Goal: Communication & Community: Answer question/provide support

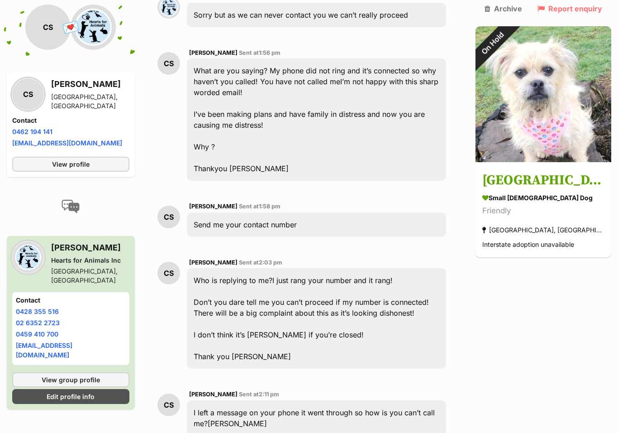
scroll to position [1817, 0]
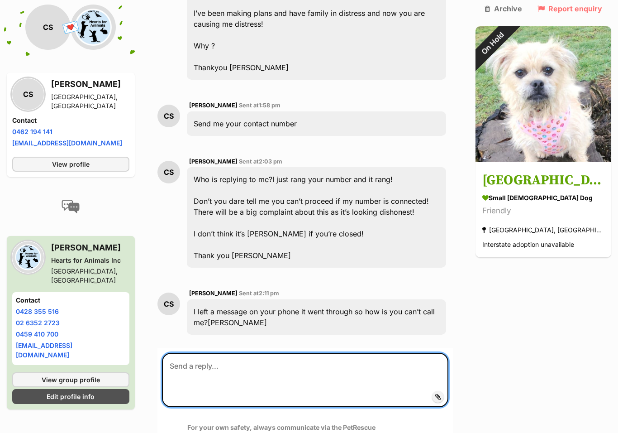
click at [249, 353] on textarea at bounding box center [305, 380] width 286 height 54
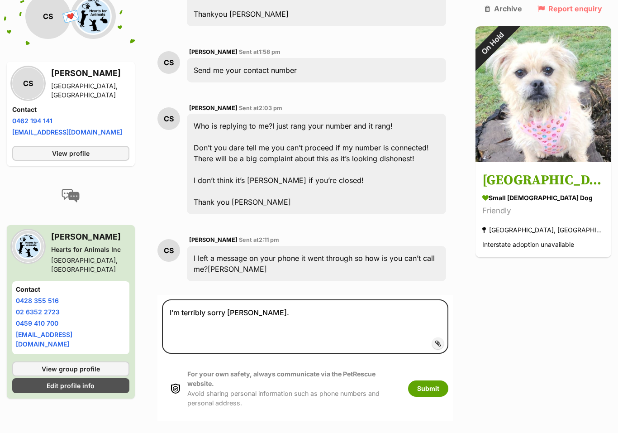
scroll to position [1867, 0]
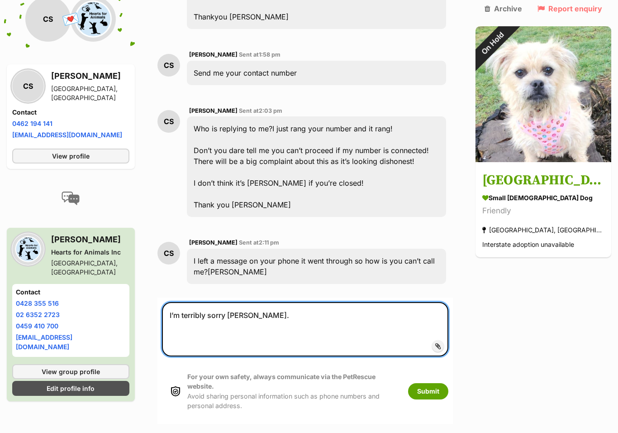
click at [271, 302] on textarea "I’m terribly sorry Cheryl." at bounding box center [305, 329] width 286 height 54
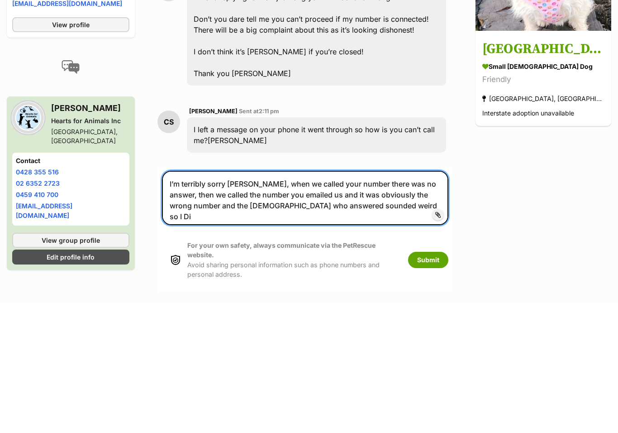
click at [258, 302] on textarea "I’m terribly sorry Chery, when we called your number there was no answer, then …" at bounding box center [305, 329] width 286 height 54
click at [260, 302] on textarea "I’m terribly sorry Chery, when we called your number there was no answer, then …" at bounding box center [305, 329] width 286 height 54
click at [367, 302] on textarea "I’m terribly sorry Cheryl, when we called your number there was no answer, then…" at bounding box center [305, 329] width 286 height 54
click at [220, 302] on textarea "I’m terribly sorry Cheryl, when we called your number the first few times there…" at bounding box center [305, 329] width 286 height 54
click at [222, 302] on textarea "I’m terribly sorry Cheryl, when we called your number the first few times there…" at bounding box center [305, 329] width 286 height 54
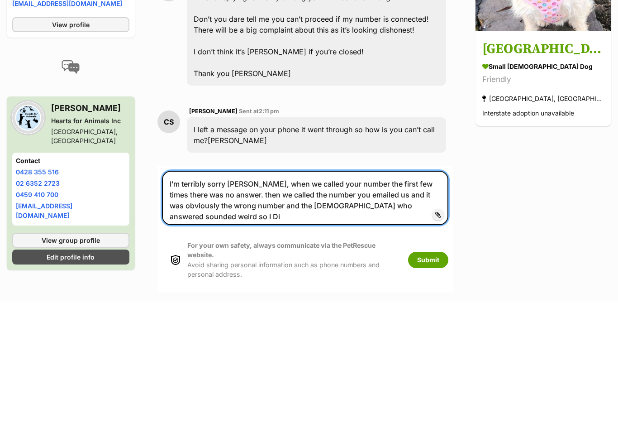
click at [227, 302] on textarea "I’m terribly sorry Cheryl, when we called your number the first few times there…" at bounding box center [305, 329] width 286 height 54
click at [264, 302] on textarea "I’m terribly sorry Cheryl, when we called your number the first few times there…" at bounding box center [305, 329] width 286 height 54
click at [407, 302] on textarea "I’m terribly sorry Cheryl. when we called your number the first few times there…" at bounding box center [305, 329] width 286 height 54
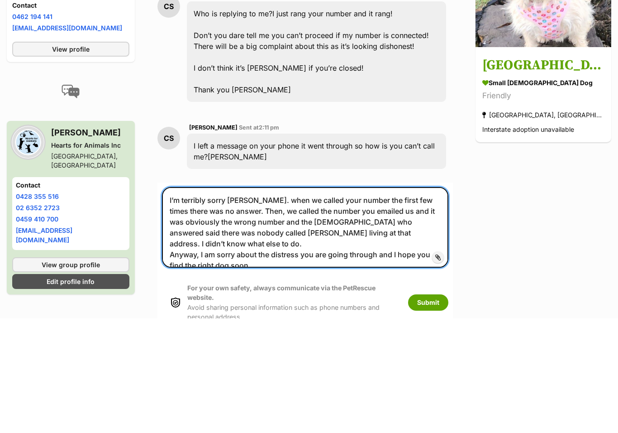
click at [264, 302] on textarea "I’m terribly sorry Cheryl. when we called your number the first few times there…" at bounding box center [305, 342] width 286 height 81
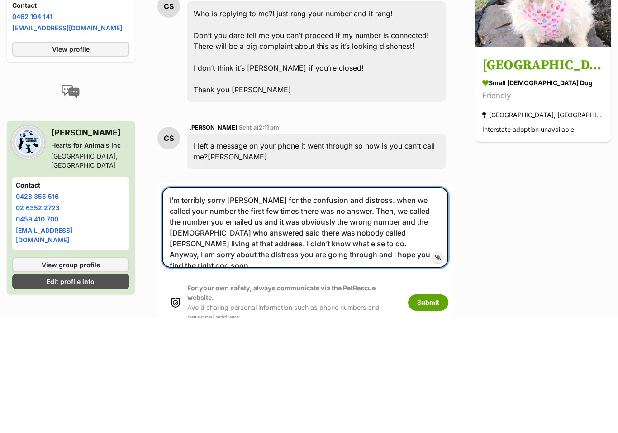
click at [241, 302] on textarea "I’m terribly sorry Cheryl for the confusion and distress. when we called your n…" at bounding box center [305, 342] width 286 height 81
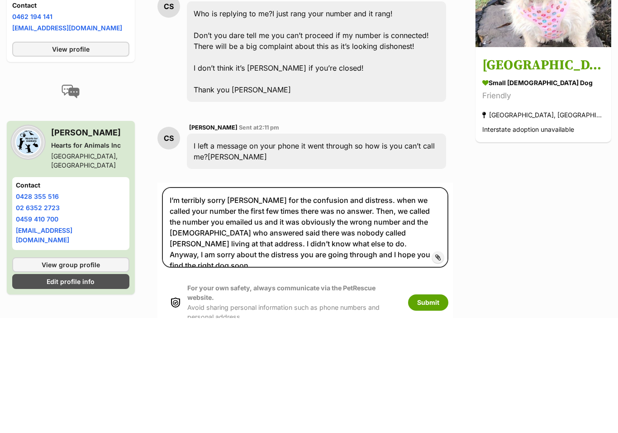
click at [441, 368] on icon at bounding box center [438, 371] width 6 height 7
click at [0, 0] on input "Add attachment" at bounding box center [0, 0] width 0 height 0
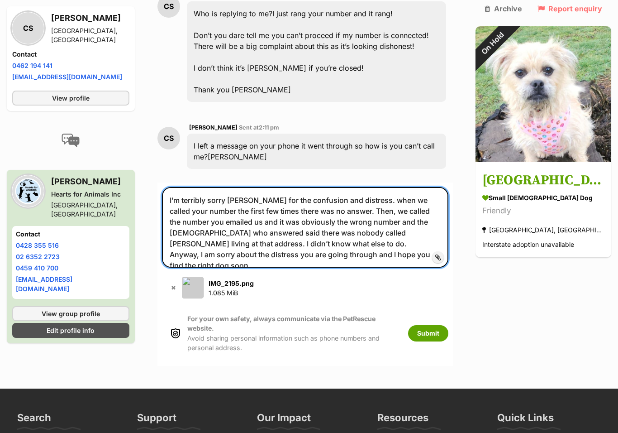
click at [238, 187] on textarea "I’m terribly sorry Cheryl for the confusion and distress. when we called your n…" at bounding box center [305, 227] width 286 height 81
click at [448, 187] on textarea "I’m terribly sorry Cheryl for the confusion and distress. when we called your n…" at bounding box center [305, 227] width 286 height 81
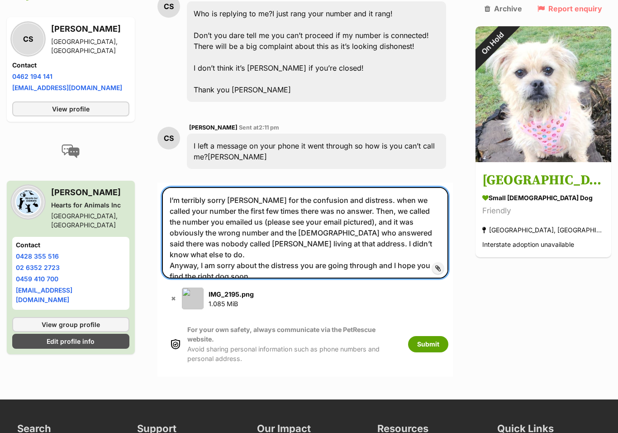
click at [448, 187] on textarea "I’m terribly sorry Cheryl for the confusion and distress. when we called your n…" at bounding box center [305, 232] width 286 height 91
click at [290, 187] on textarea "I’m terribly sorry Cheryl for the confusion and distress. when we called your n…" at bounding box center [305, 232] width 286 height 91
click at [238, 187] on textarea "I’m terribly sorry Cheryl for the confusion and distress. when we called your n…" at bounding box center [305, 232] width 286 height 91
click at [285, 187] on textarea "I’m terribly sorry Cheryl for the confusion and distress. when we called your n…" at bounding box center [305, 232] width 286 height 91
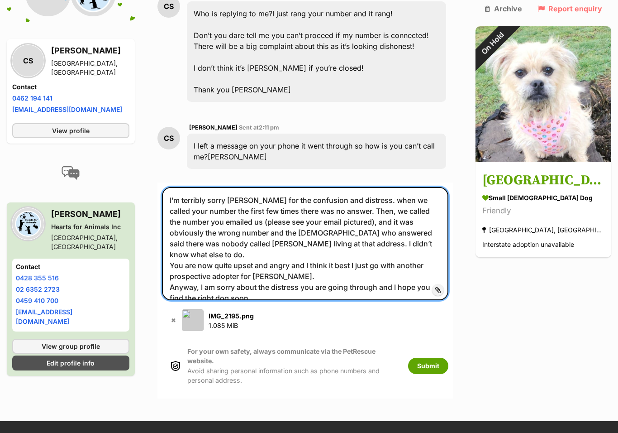
click at [315, 187] on textarea "I’m terribly sorry Cheryl for the confusion and distress. when we called your n…" at bounding box center [305, 243] width 286 height 113
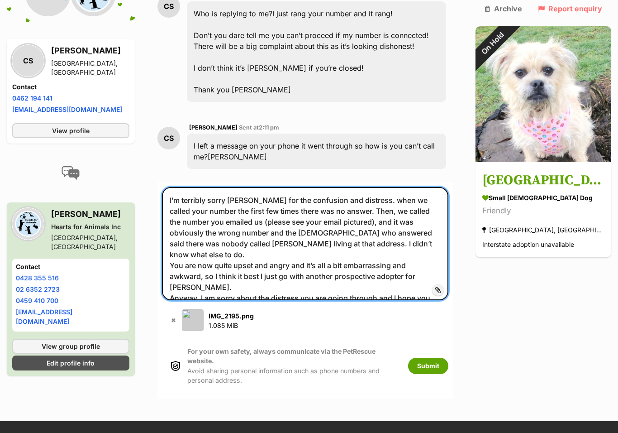
click at [415, 187] on textarea "I’m terribly sorry Cheryl for the confusion and distress. when we called your n…" at bounding box center [305, 243] width 286 height 113
click at [448, 187] on textarea "I’m terribly sorry Cheryl for the confusion and distress. when we called your n…" at bounding box center [305, 243] width 286 height 113
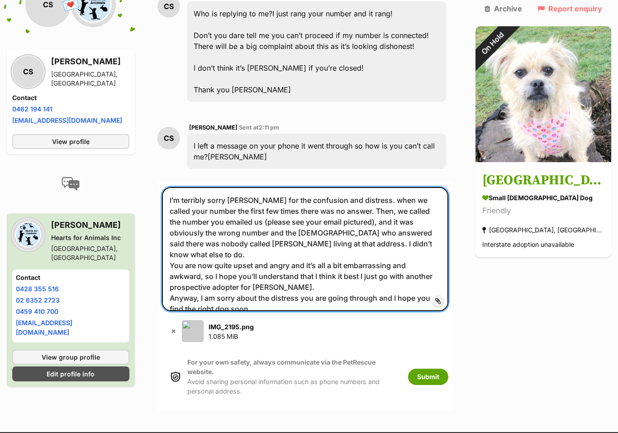
click at [306, 187] on textarea "I’m terribly sorry Cheryl for the confusion and distress. when we called your n…" at bounding box center [305, 249] width 286 height 124
click at [320, 187] on textarea "I’m terribly sorry Cheryl for the confusion and distress. when we called your n…" at bounding box center [305, 249] width 286 height 124
click at [229, 187] on textarea "I’m terribly sorry Cheryl for the confusion and distress. when we called your n…" at bounding box center [305, 249] width 286 height 124
click at [448, 187] on textarea "I’m terribly sorry Cheryl for the confusion and distress. when we called your n…" at bounding box center [305, 249] width 286 height 124
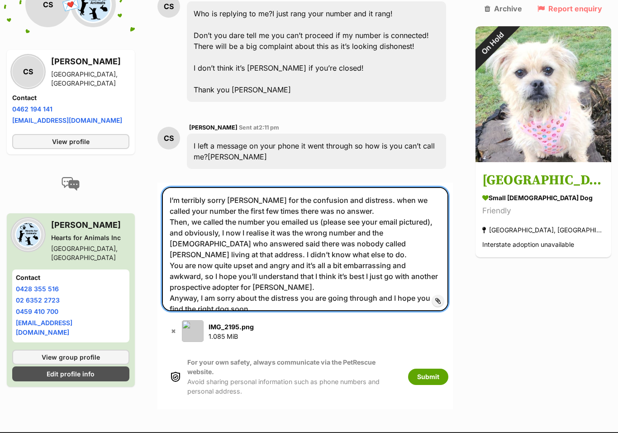
click at [242, 187] on textarea "I’m terribly sorry Cheryl for the confusion and distress. when we called your n…" at bounding box center [305, 249] width 286 height 124
click at [203, 187] on textarea "I’m terribly sorry Cheryl for the confusion and distress. when we called your n…" at bounding box center [305, 249] width 286 height 124
click at [364, 187] on textarea "I’m terribly sorry Cheryl for the confusion and distress. when we called your n…" at bounding box center [305, 249] width 286 height 124
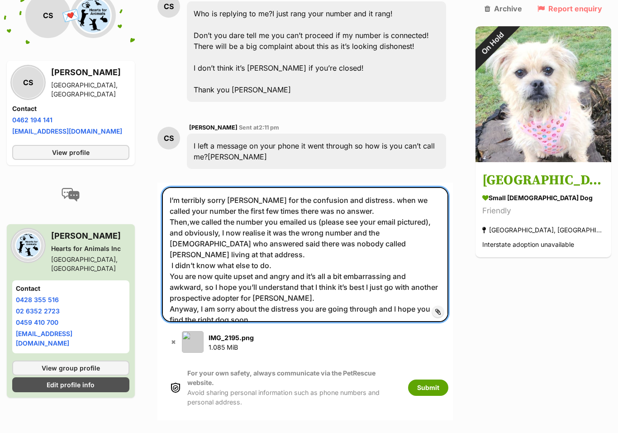
click at [286, 187] on textarea "I’m terribly sorry Cheryl for the confusion and distress. when we called your n…" at bounding box center [305, 254] width 286 height 135
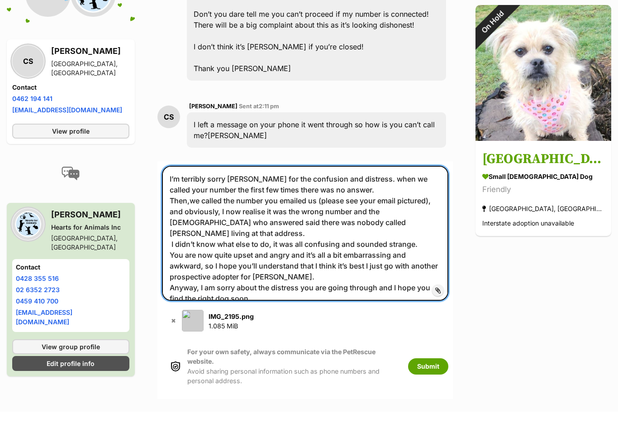
click at [313, 187] on textarea "I’m terribly sorry Cheryl for the confusion and distress. when we called your n…" at bounding box center [305, 254] width 286 height 135
click at [276, 187] on textarea "I’m terribly sorry Cheryl for the confusion and distress. when we called your n…" at bounding box center [305, 254] width 286 height 135
click at [304, 187] on textarea "I’m terribly sorry Cheryl for the confusion and distress. when we called your n…" at bounding box center [305, 254] width 286 height 135
click at [390, 187] on textarea "I’m terribly sorry Cheryl for the confusion and distress. when we called your n…" at bounding box center [305, 254] width 286 height 135
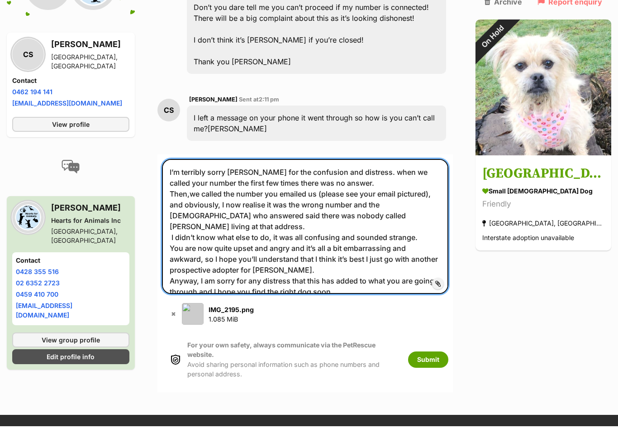
click at [424, 175] on textarea "I’m terribly sorry Cheryl for the confusion and distress. when we called your n…" at bounding box center [305, 233] width 286 height 135
click at [229, 183] on textarea "I’m terribly sorry Cheryl for the confusion and distress. when we called your n…" at bounding box center [305, 233] width 286 height 135
click at [229, 175] on textarea "I’m terribly sorry Cheryl for the confusion and distress. when we called your n…" at bounding box center [305, 233] width 286 height 135
click at [224, 166] on textarea "I’m terribly sorry Cheryl for the confusion and distress. when we called your n…" at bounding box center [305, 233] width 286 height 135
click at [310, 166] on textarea "I’m terribly sorry Cheryl for the confusion and distress. when we called your n…" at bounding box center [305, 233] width 286 height 135
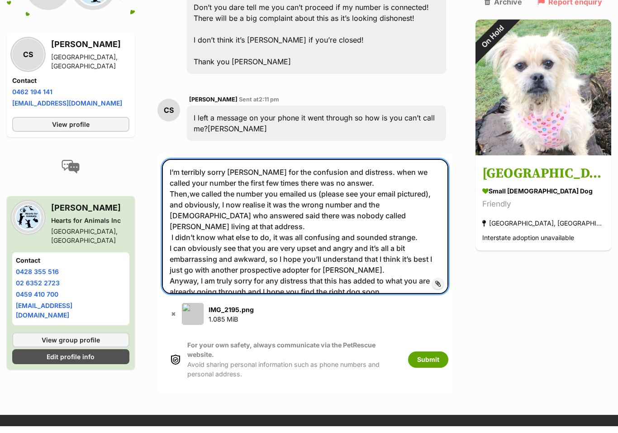
click at [224, 166] on textarea "I’m terribly sorry Cheryl for the confusion and distress. when we called your n…" at bounding box center [305, 233] width 286 height 135
click at [222, 166] on textarea "I’m terribly sorry Cheryl for the confusion and distress. when we called your n…" at bounding box center [305, 233] width 286 height 135
click at [401, 166] on textarea "I’m terribly sorry Cheryl for the confusion and distress. when we called your n…" at bounding box center [305, 233] width 286 height 135
click at [367, 166] on textarea "I’m terribly sorry Cheryl for the confusion and distress. when we called your n…" at bounding box center [305, 233] width 286 height 135
click at [211, 172] on textarea "I’m terribly sorry Cheryl for the confusion and distress. when we called your n…" at bounding box center [305, 233] width 286 height 135
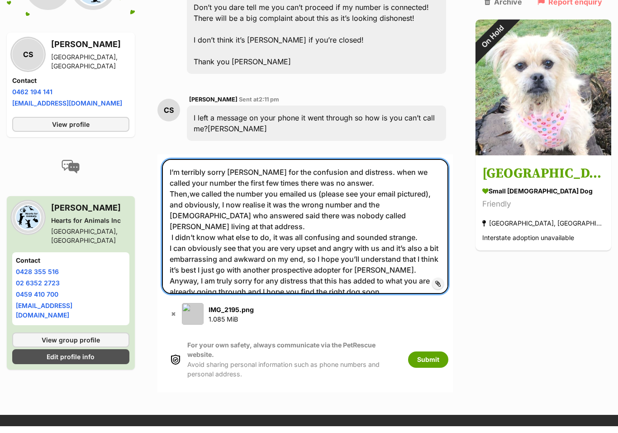
click at [210, 172] on textarea "I’m terribly sorry Cheryl for the confusion and distress. when we called your n…" at bounding box center [305, 233] width 286 height 135
click at [259, 174] on textarea "I’m terribly sorry Cheryl for the confusion and distress. when we called your n…" at bounding box center [305, 233] width 286 height 135
click at [348, 184] on textarea "I’m terribly sorry Cheryl for the confusion and distress. when we called your n…" at bounding box center [305, 233] width 286 height 135
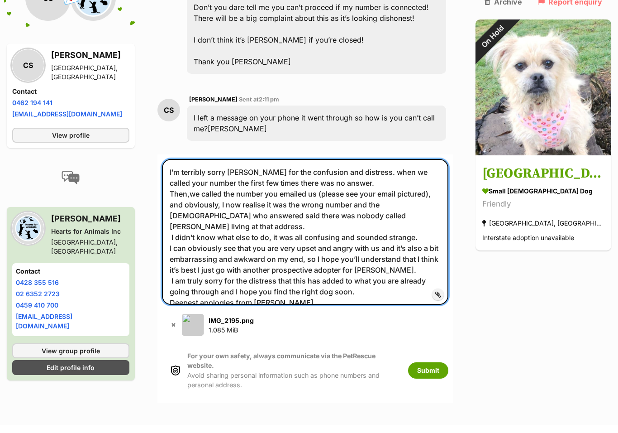
click at [196, 166] on textarea "I’m terribly sorry Cheryl for the confusion and distress. when we called your n…" at bounding box center [305, 239] width 286 height 146
click at [233, 166] on textarea "I’m terribly sorry Cheryl for the confusion and distress. when we called your n…" at bounding box center [305, 239] width 286 height 146
click at [273, 166] on textarea "I’m terribly sorry Cheryl for the confusion and distress. when we called your n…" at bounding box center [305, 239] width 286 height 146
click at [314, 195] on textarea "I’m terribly sorry Cheryl for the confusion and distress. when we called your n…" at bounding box center [305, 239] width 286 height 146
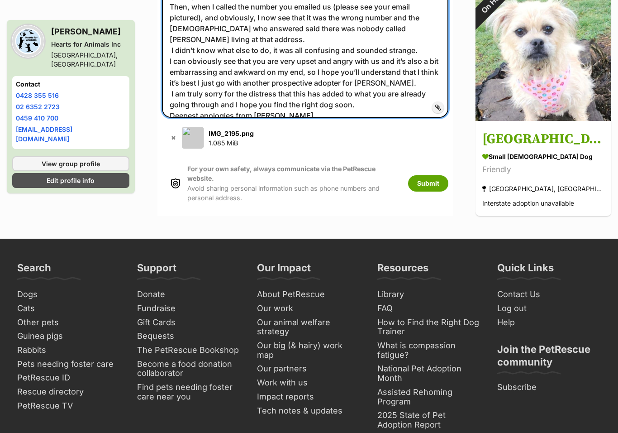
scroll to position [2189, 0]
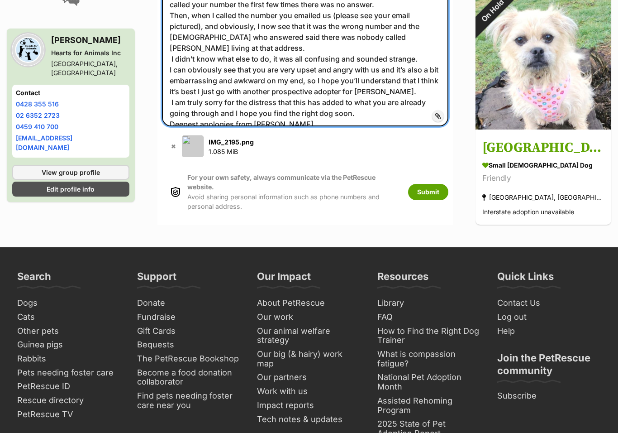
type textarea "I’m terribly sorry Cheryl for the confusion and distress. when we called your n…"
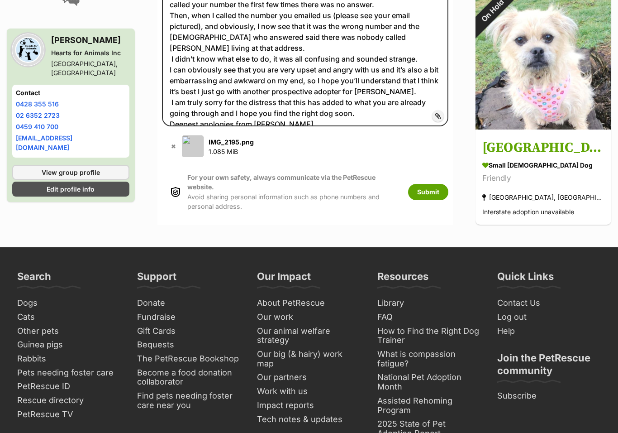
click at [448, 184] on button "Submit" at bounding box center [428, 192] width 40 height 16
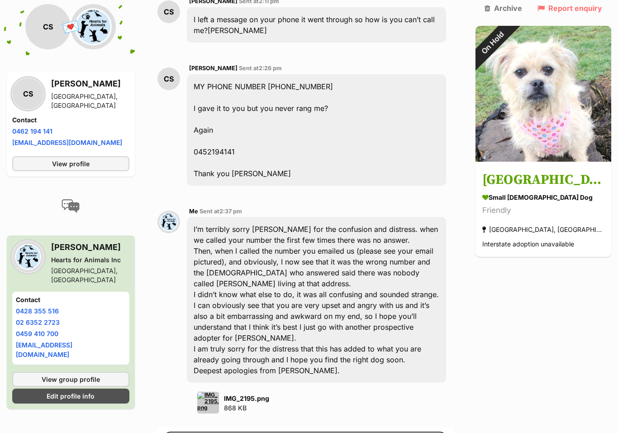
scroll to position [2108, 0]
click at [215, 391] on img at bounding box center [208, 402] width 22 height 22
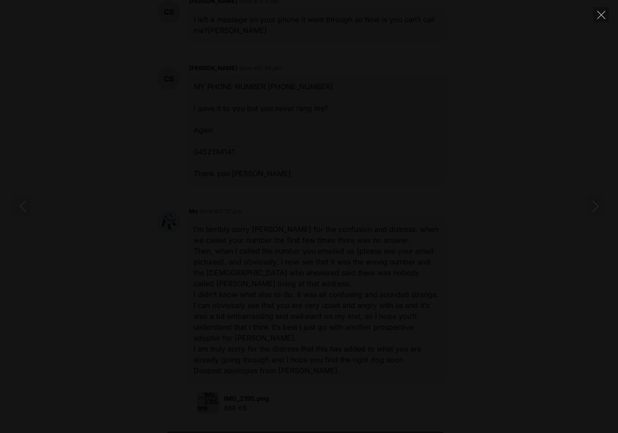
click at [264, 216] on img at bounding box center [309, 216] width 91 height 0
click at [606, 12] on button "Close" at bounding box center [601, 15] width 16 height 16
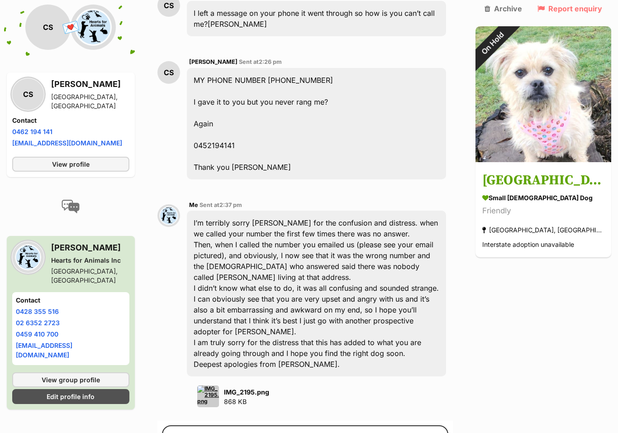
scroll to position [2116, 0]
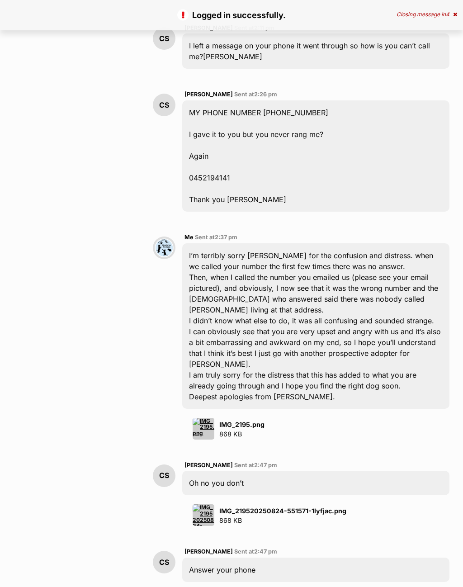
scroll to position [2282, 0]
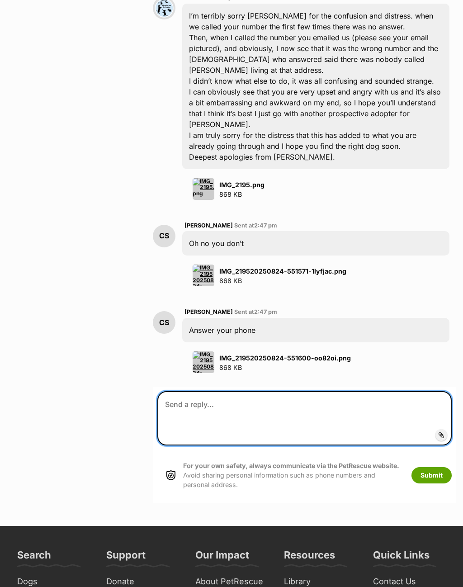
click at [178, 391] on textarea at bounding box center [304, 418] width 295 height 54
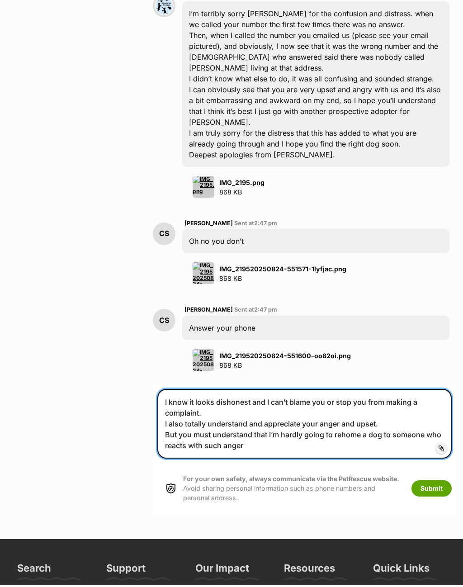
click at [339, 391] on textarea "I know it looks dishonest and I can’t blame you or stop you from making a compl…" at bounding box center [304, 426] width 295 height 70
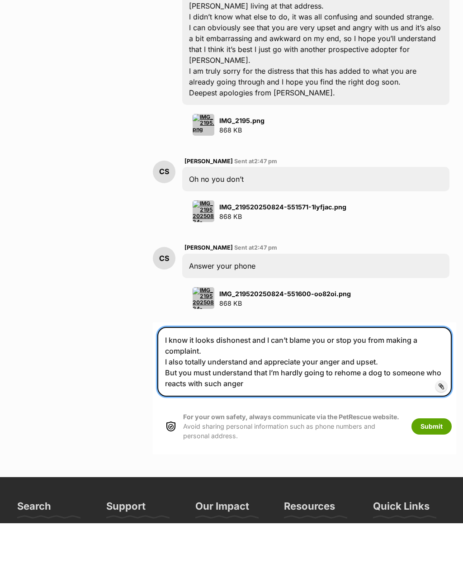
click at [250, 391] on textarea "I know it looks dishonest and I can’t blame you or stop you from making a compl…" at bounding box center [304, 426] width 295 height 70
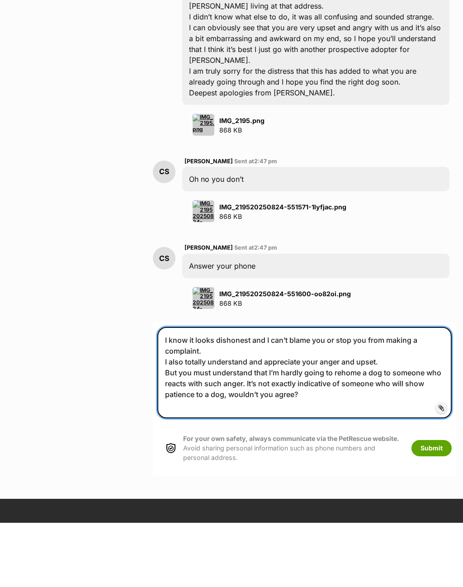
click at [249, 391] on textarea "I know it looks dishonest and I can’t blame you or stop you from making a compl…" at bounding box center [304, 436] width 295 height 91
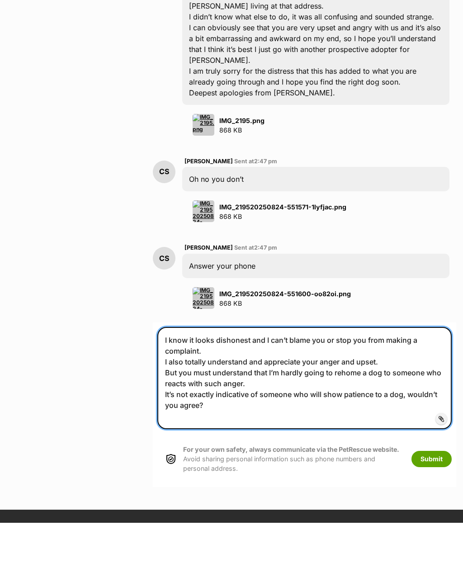
click at [166, 391] on textarea "I know it looks dishonest and I can’t blame you or stop you from making a compl…" at bounding box center [304, 442] width 295 height 102
click at [173, 391] on textarea "I know it looks dishonest and I can’t blame you or stop you from making a compl…" at bounding box center [304, 442] width 295 height 102
click at [208, 391] on textarea "I know it looks dishonest and I can’t blame you or stop you from making a compl…" at bounding box center [304, 442] width 295 height 102
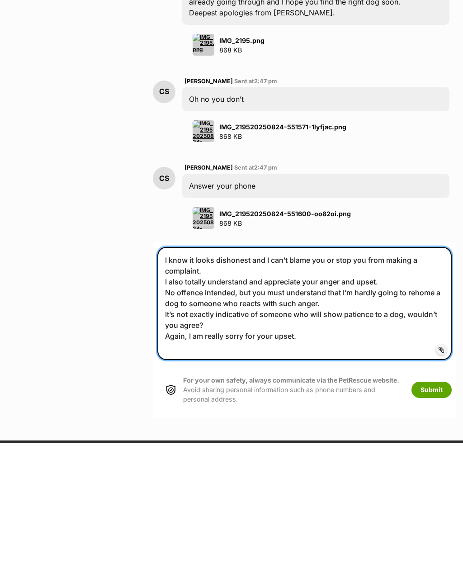
type textarea "I know it looks dishonest and I can’t blame you or stop you from making a compl…"
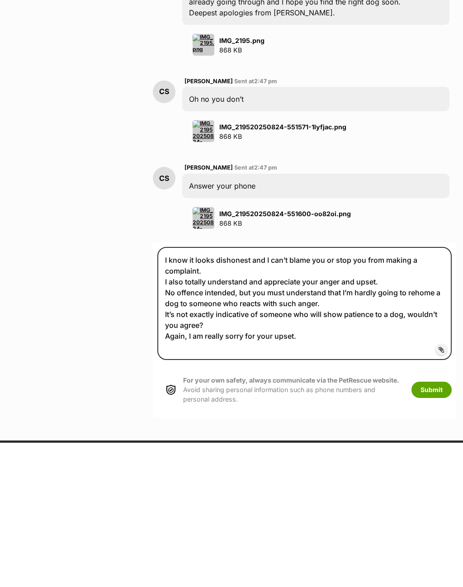
click at [435, 526] on button "Submit" at bounding box center [432, 534] width 40 height 16
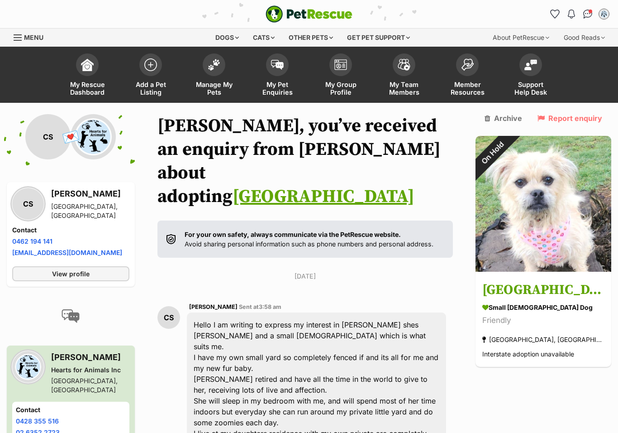
click at [216, 62] on img at bounding box center [214, 65] width 13 height 12
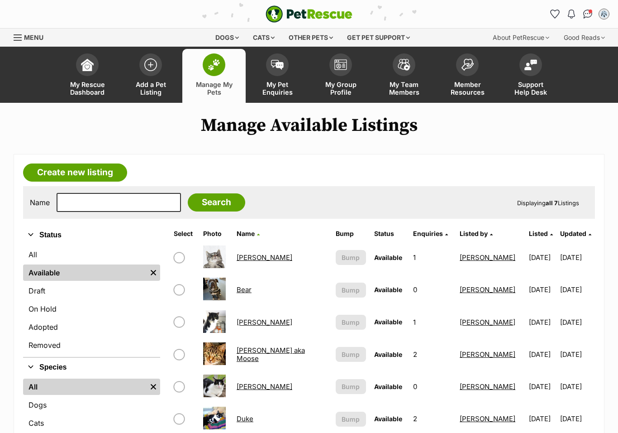
click at [19, 38] on div "Menu" at bounding box center [18, 37] width 9 height 7
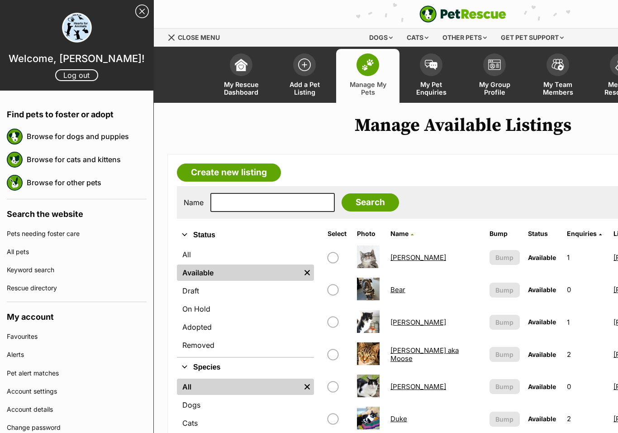
click at [73, 76] on link "Log out" at bounding box center [76, 75] width 43 height 12
